Goal: Task Accomplishment & Management: Manage account settings

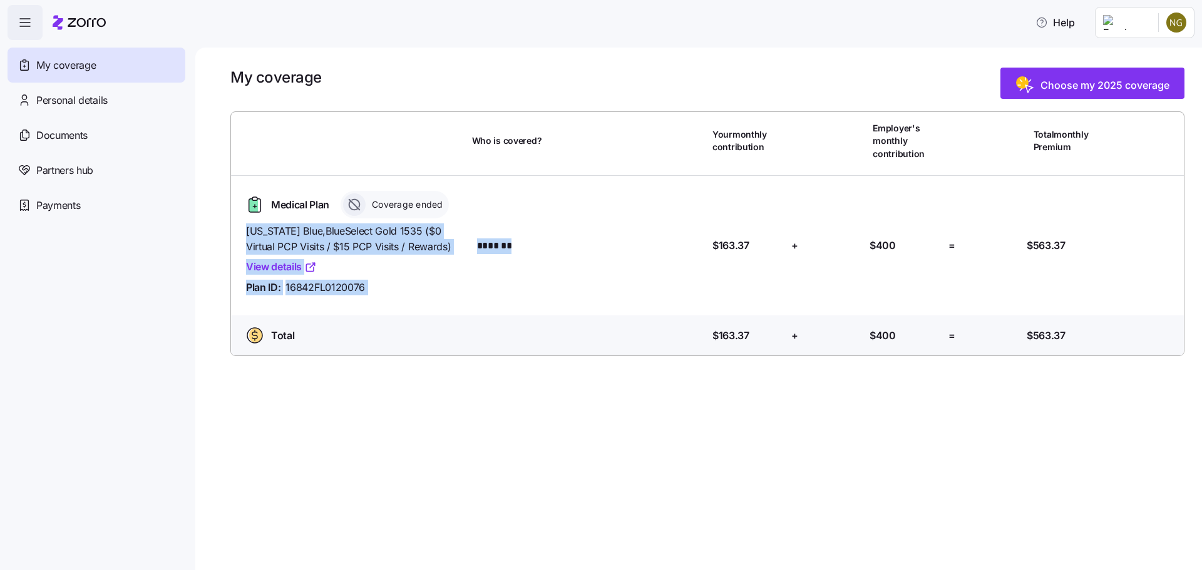
drag, startPoint x: 245, startPoint y: 228, endPoint x: 486, endPoint y: 257, distance: 242.7
click at [483, 257] on div "Medical Plan Coverage ended [US_STATE] Blue , BlueSelect Gold 1535 ($0 Virtual …" at bounding box center [707, 246] width 943 height 120
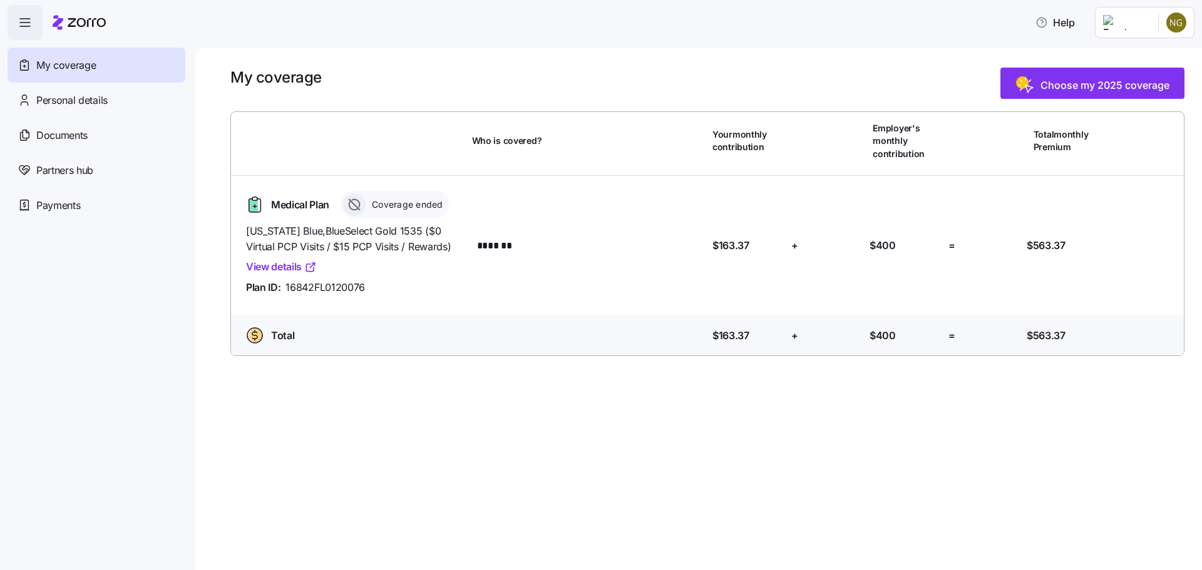
click at [489, 257] on div "Who is covered? *******" at bounding box center [590, 245] width 236 height 27
click at [580, 260] on div "Medical Plan Coverage ended [US_STATE] Blue , BlueSelect Gold 1535 ($0 Virtual …" at bounding box center [707, 246] width 943 height 120
